Goal: Use online tool/utility: Utilize a website feature to perform a specific function

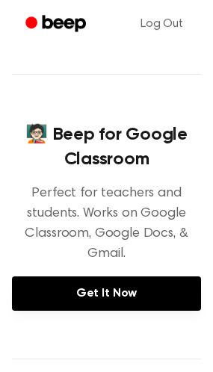
scroll to position [156, 0]
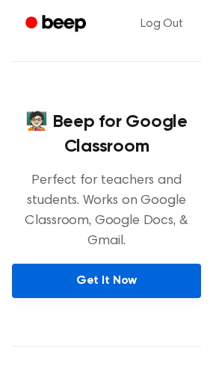
click at [148, 268] on link "Get It Now" at bounding box center [106, 281] width 189 height 34
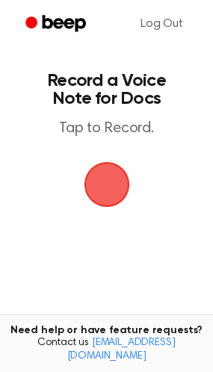
click at [113, 184] on span "button" at bounding box center [107, 185] width 84 height 84
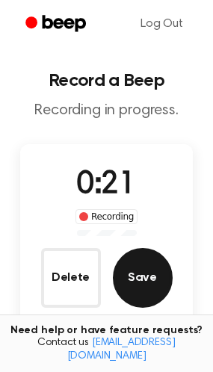
click at [138, 280] on button "Save" at bounding box center [143, 278] width 60 height 60
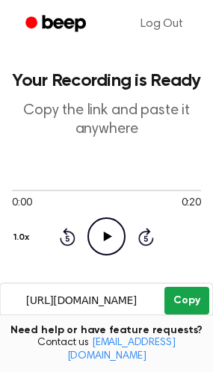
scroll to position [227, 0]
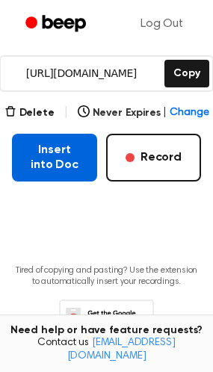
click at [62, 159] on button "Insert into Doc" at bounding box center [54, 158] width 85 height 48
click at [68, 154] on button "Insert into Doc" at bounding box center [54, 158] width 85 height 48
click at [52, 159] on button "Insert into Doc" at bounding box center [54, 158] width 85 height 48
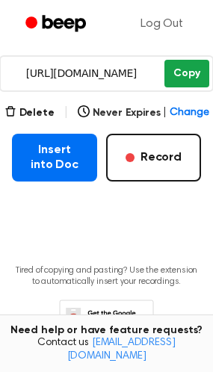
click at [181, 78] on button "Copy" at bounding box center [186, 74] width 44 height 28
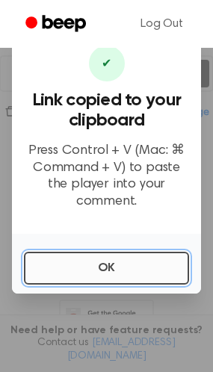
click at [157, 258] on button "OK" at bounding box center [106, 268] width 165 height 33
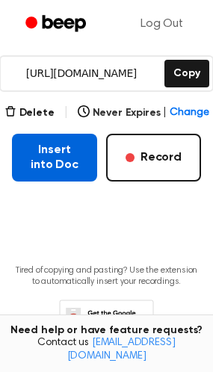
click at [76, 156] on button "Insert into Doc" at bounding box center [54, 158] width 85 height 48
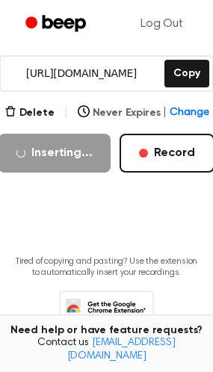
click at [182, 114] on span "Change" at bounding box center [189, 113] width 39 height 16
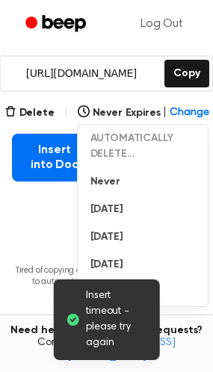
click at [42, 237] on main "Insert timeout - please try again Your Recording is Ready Copy the link and pas…" at bounding box center [106, 78] width 213 height 610
